Goal: Find specific page/section: Find specific page/section

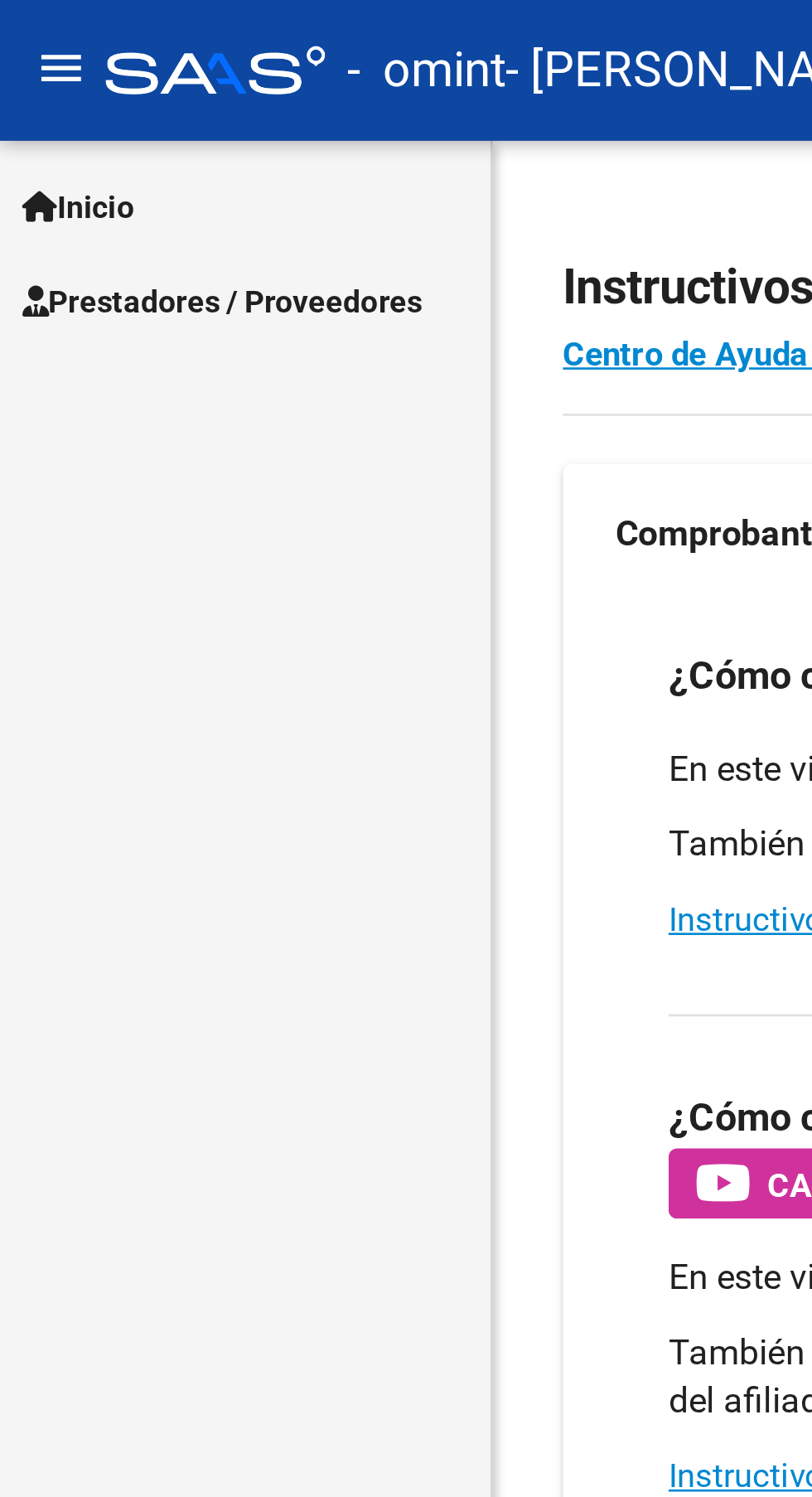
click at [50, 80] on span "Inicio" at bounding box center [30, 77] width 43 height 18
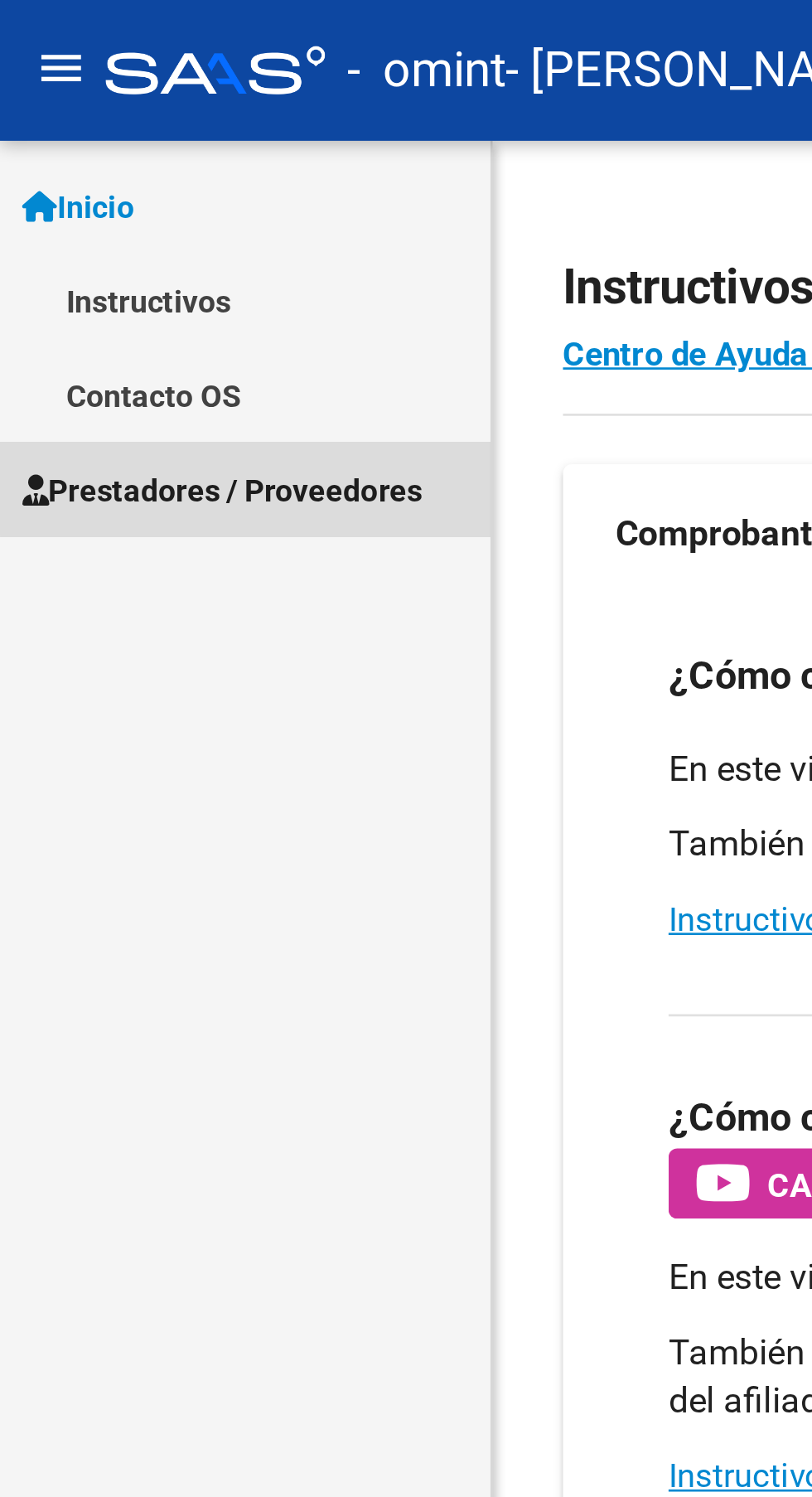
click at [101, 180] on span "Prestadores / Proveedores" at bounding box center [84, 185] width 151 height 18
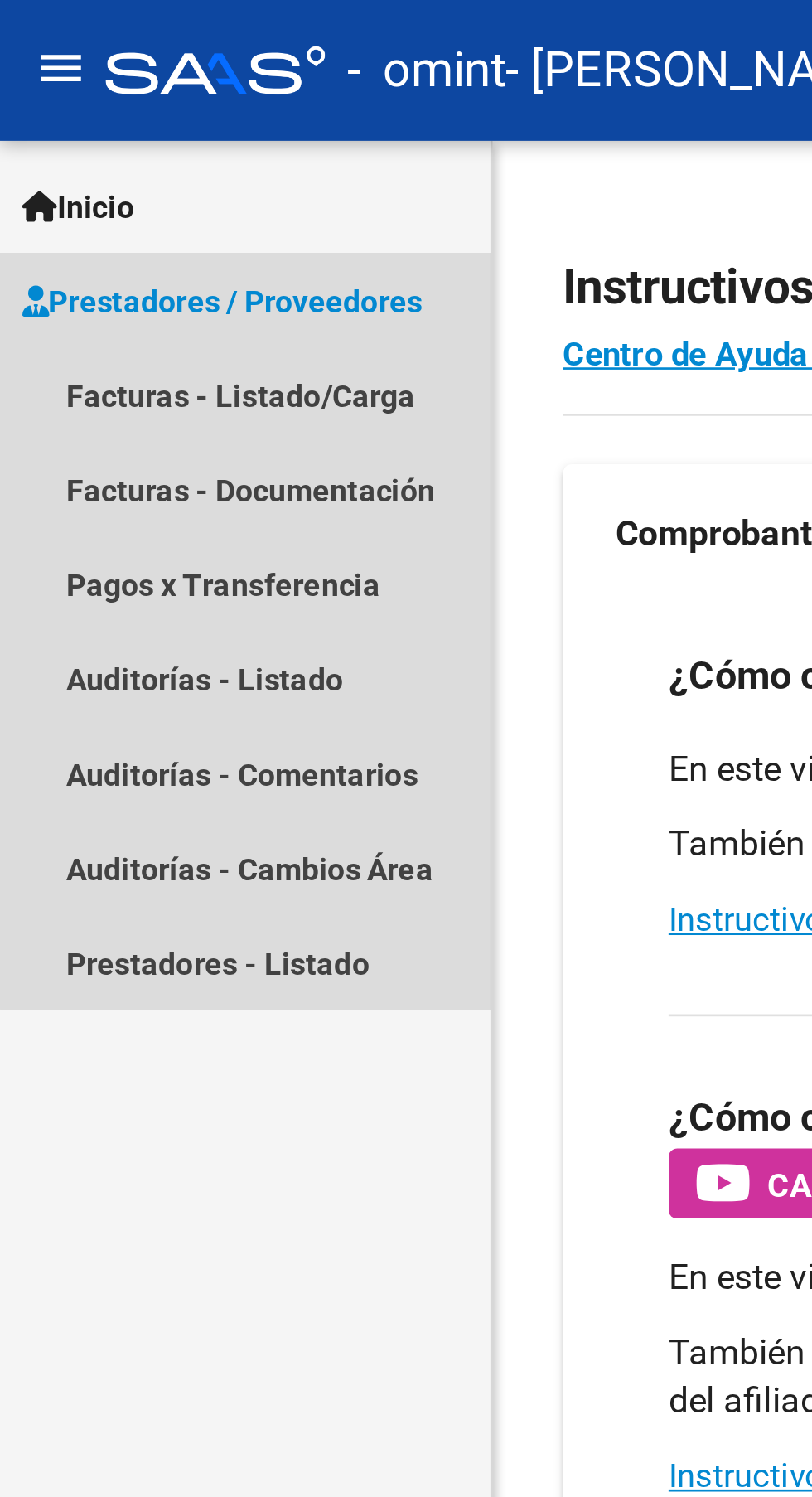
click at [136, 114] on span "Prestadores / Proveedores" at bounding box center [84, 113] width 151 height 18
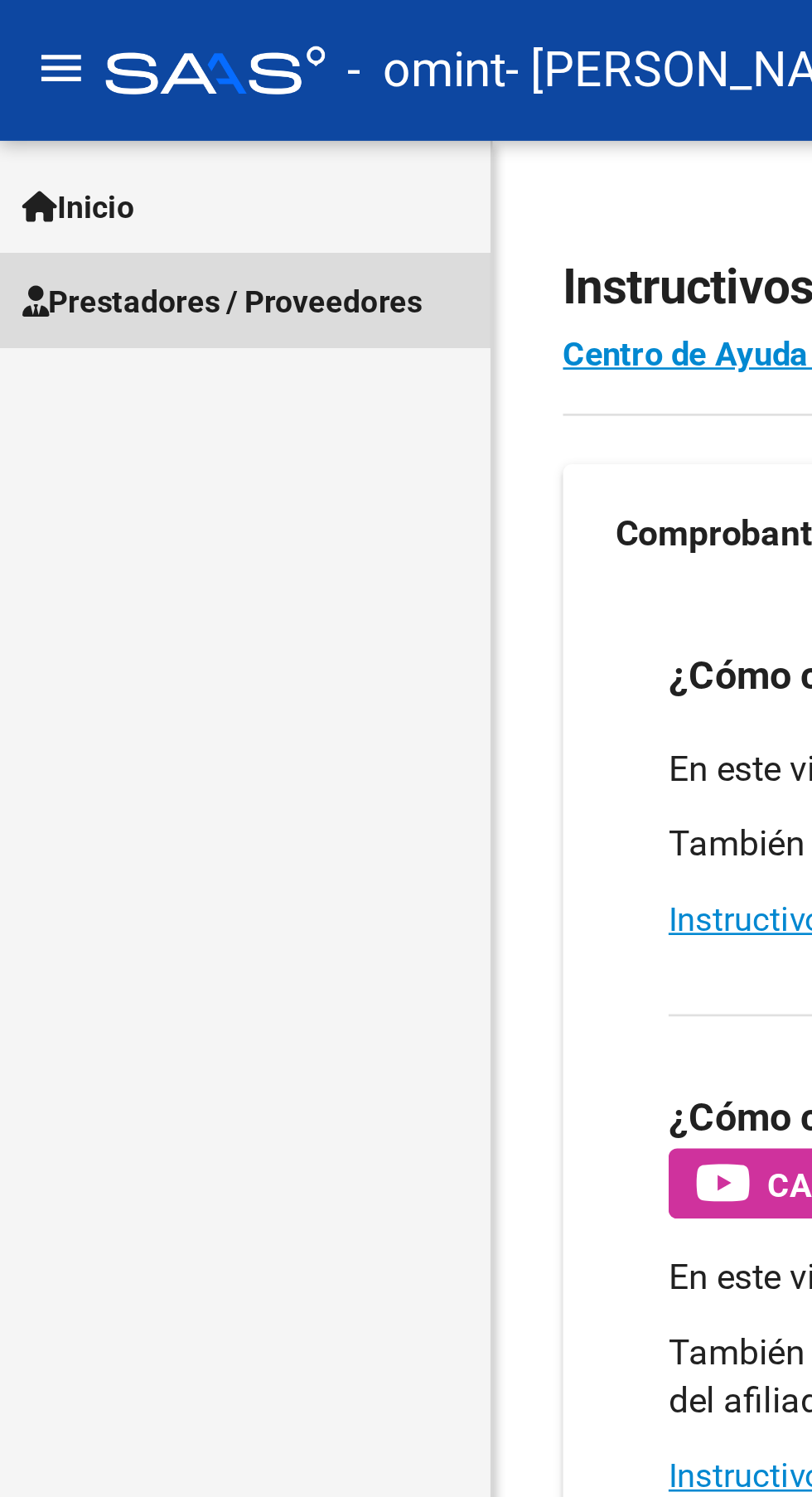
click at [121, 104] on span "Prestadores / Proveedores" at bounding box center [84, 113] width 151 height 18
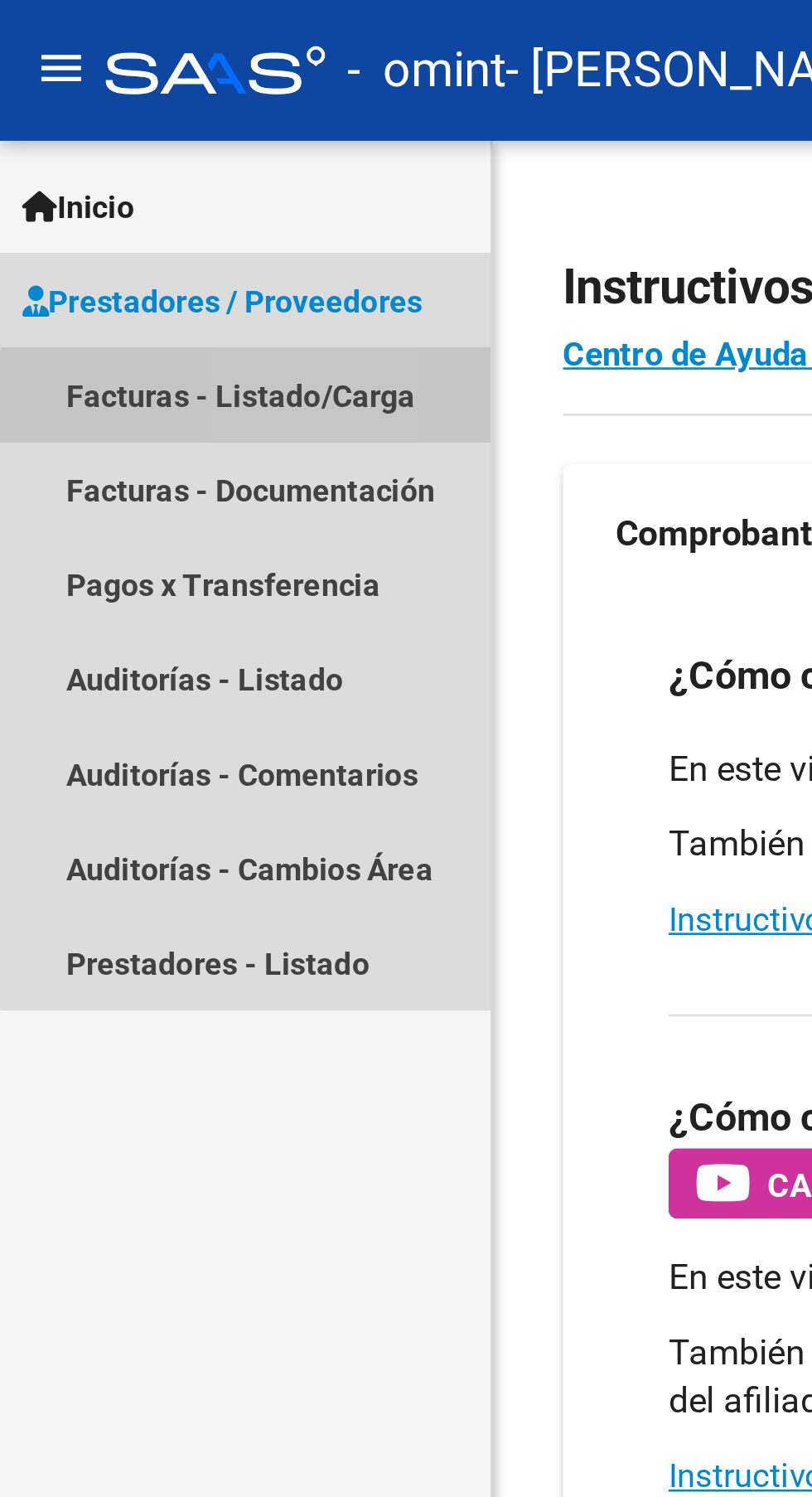
click at [113, 151] on link "Facturas - Listado/Carga" at bounding box center [92, 148] width 185 height 36
